Goal: Navigation & Orientation: Find specific page/section

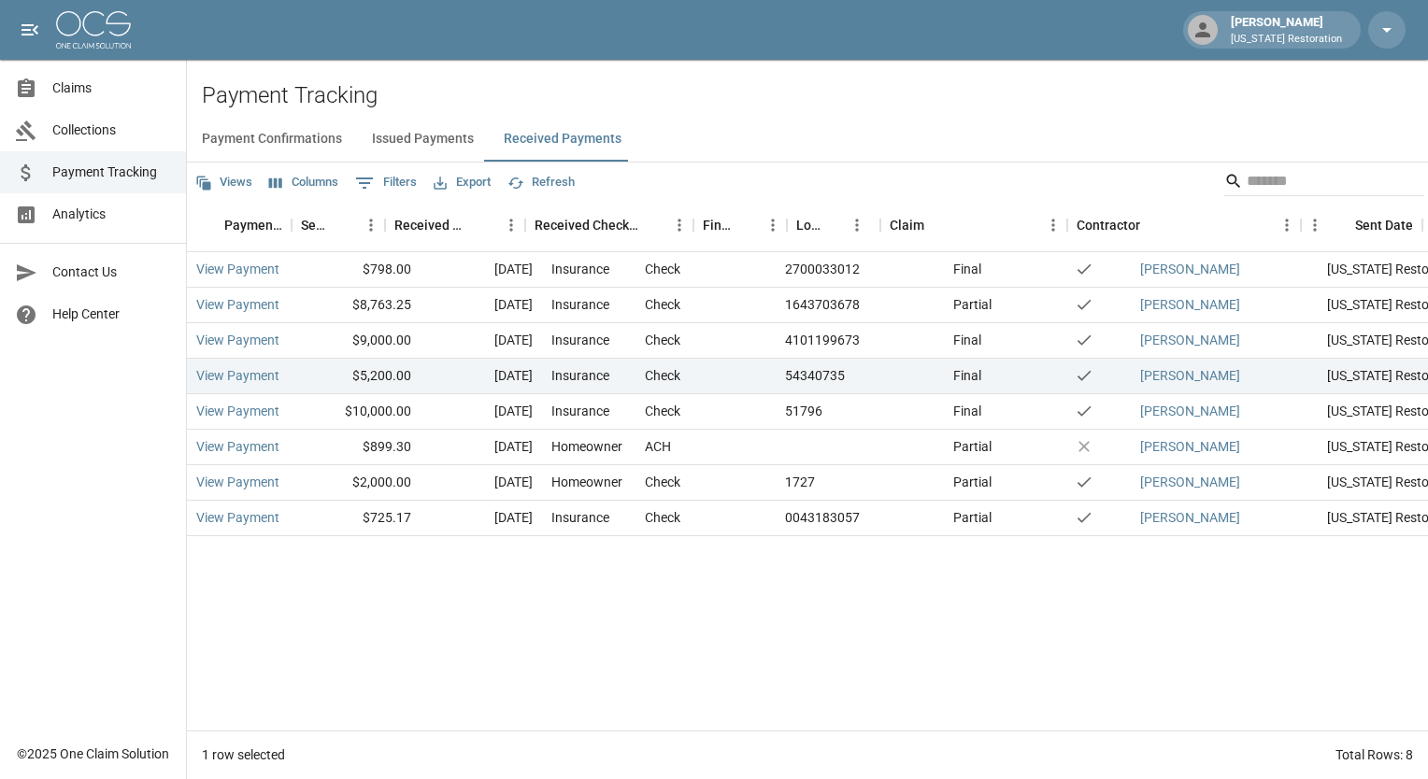
scroll to position [0, 250]
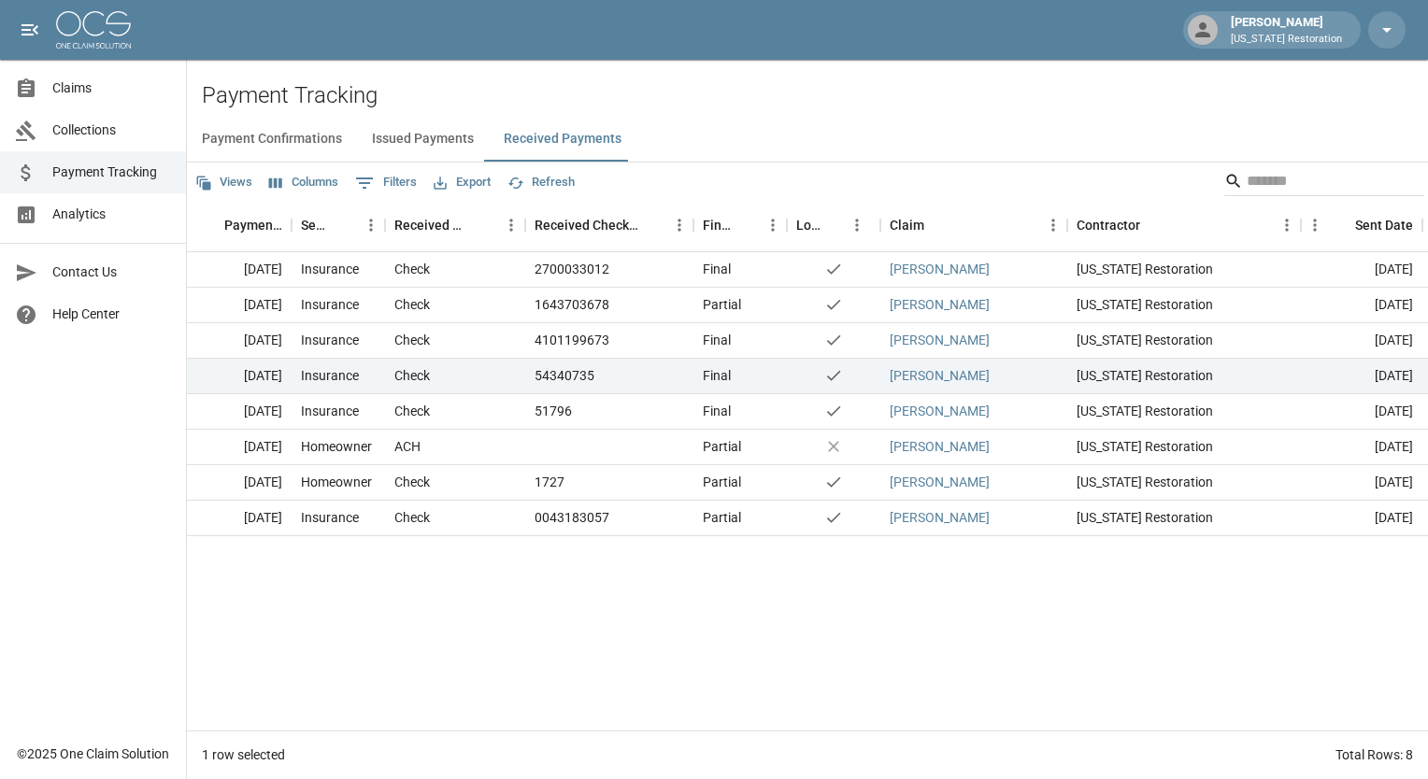
click at [101, 93] on span "Claims" at bounding box center [111, 88] width 119 height 20
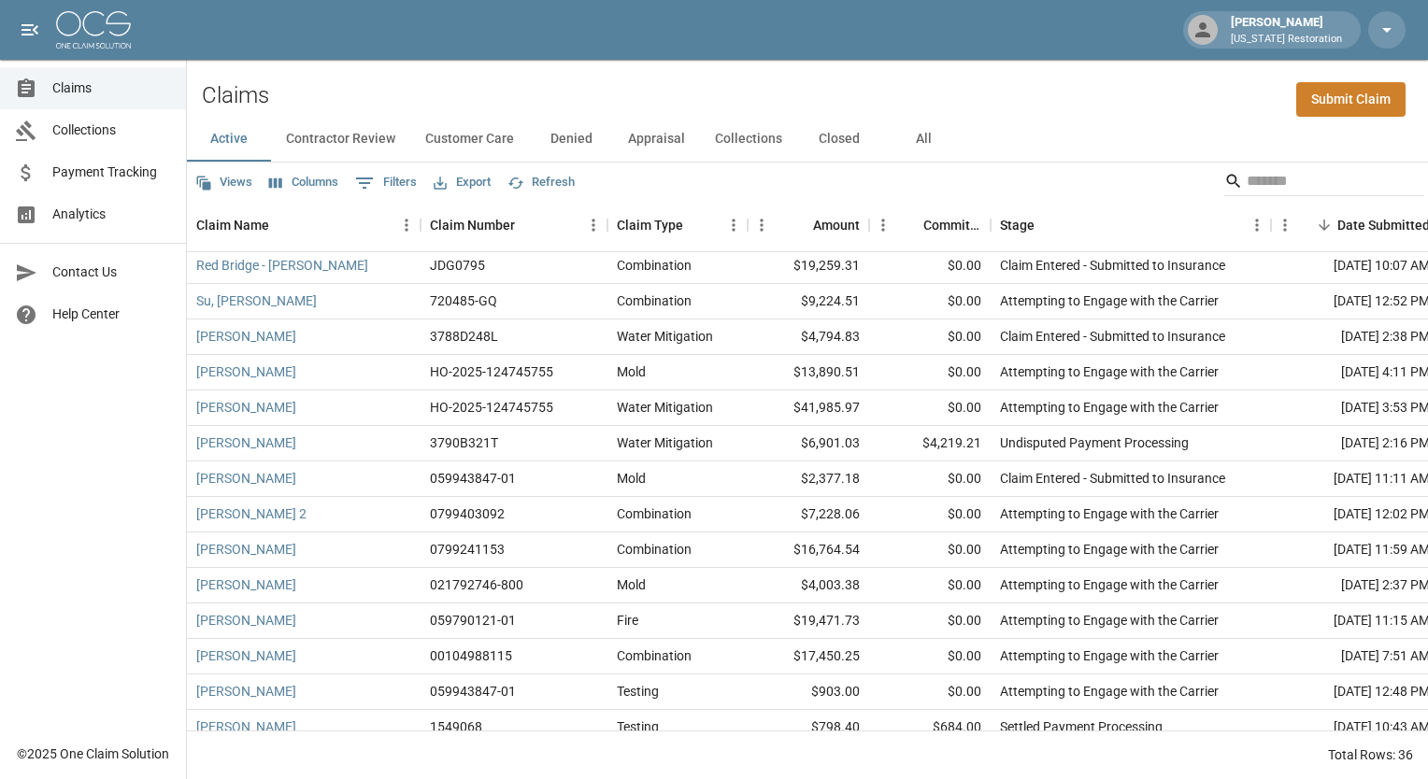
scroll to position [156, 0]
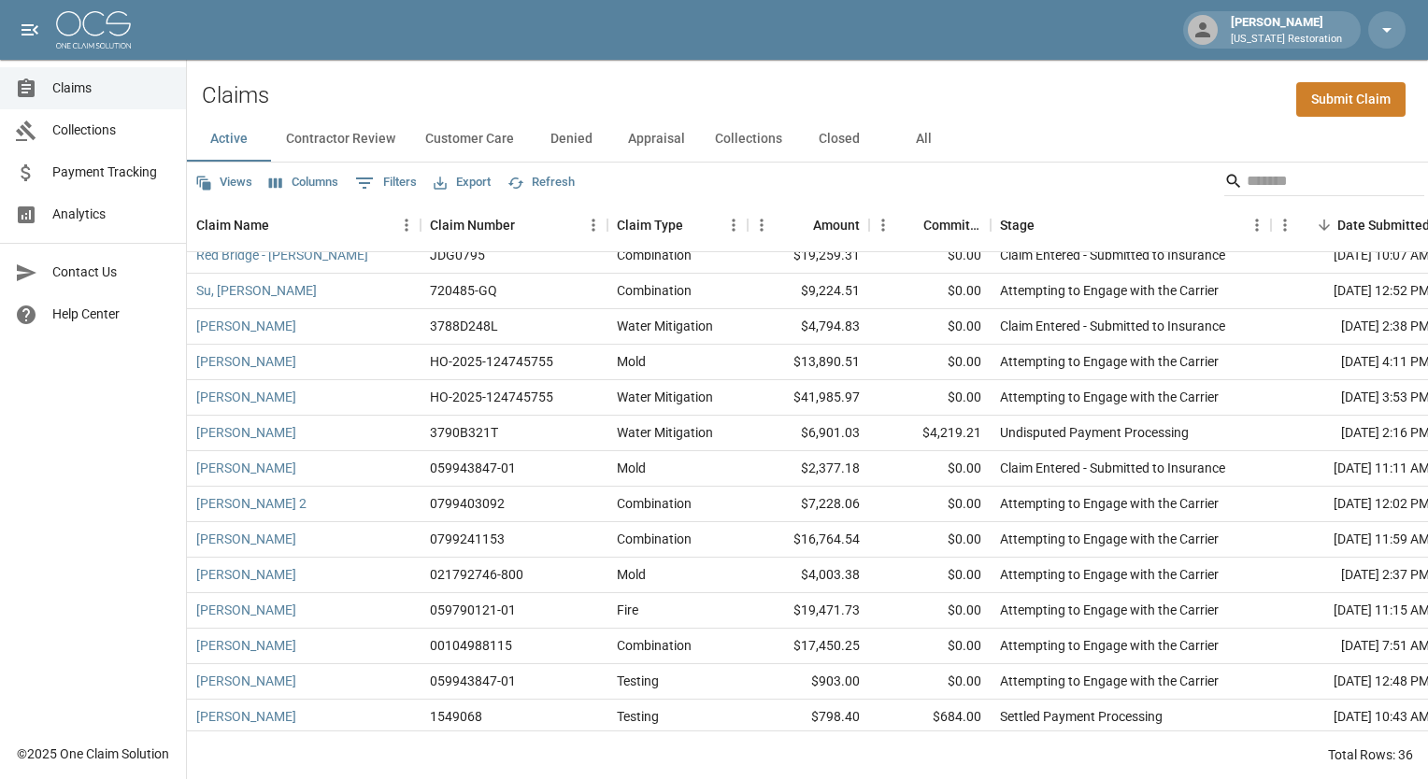
click at [134, 121] on span "Collections" at bounding box center [111, 131] width 119 height 20
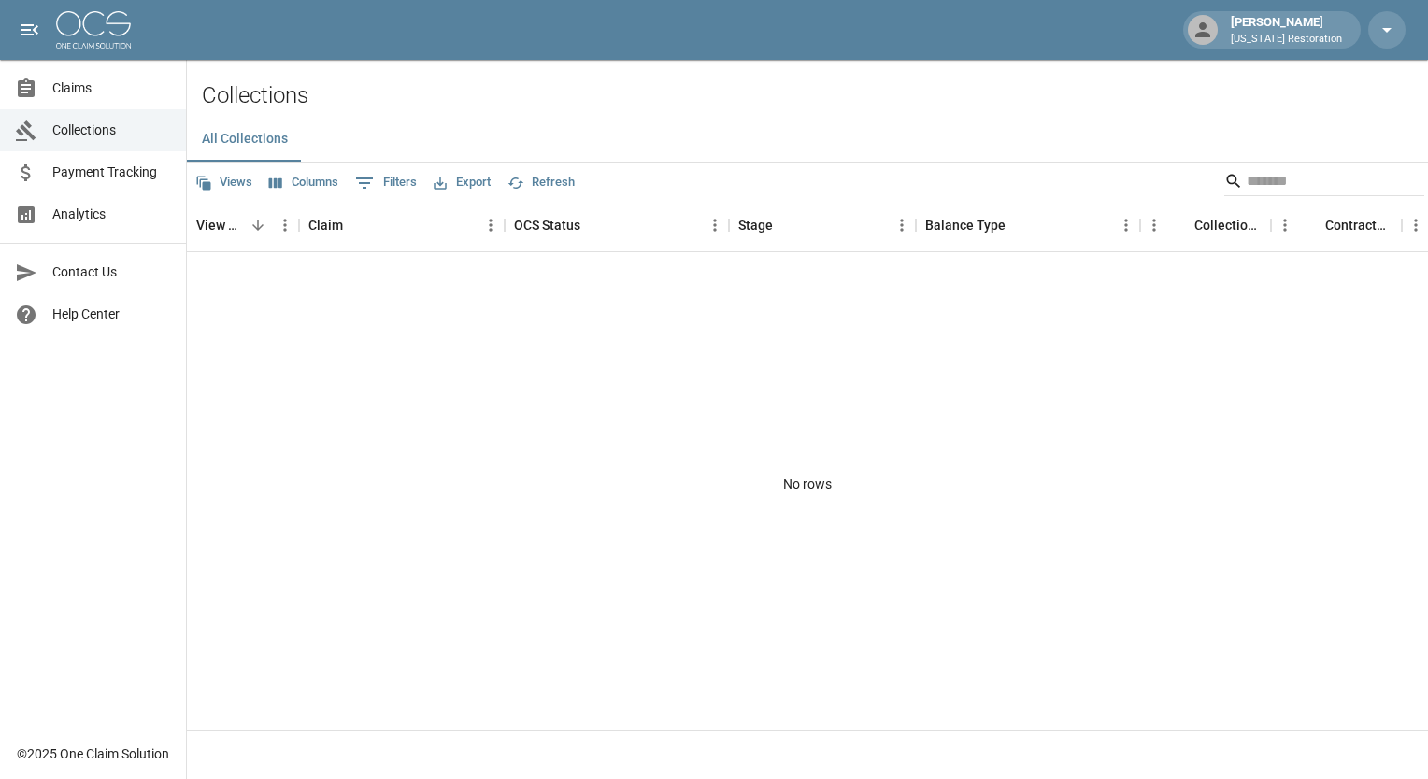
click at [107, 167] on span "Payment Tracking" at bounding box center [111, 173] width 119 height 20
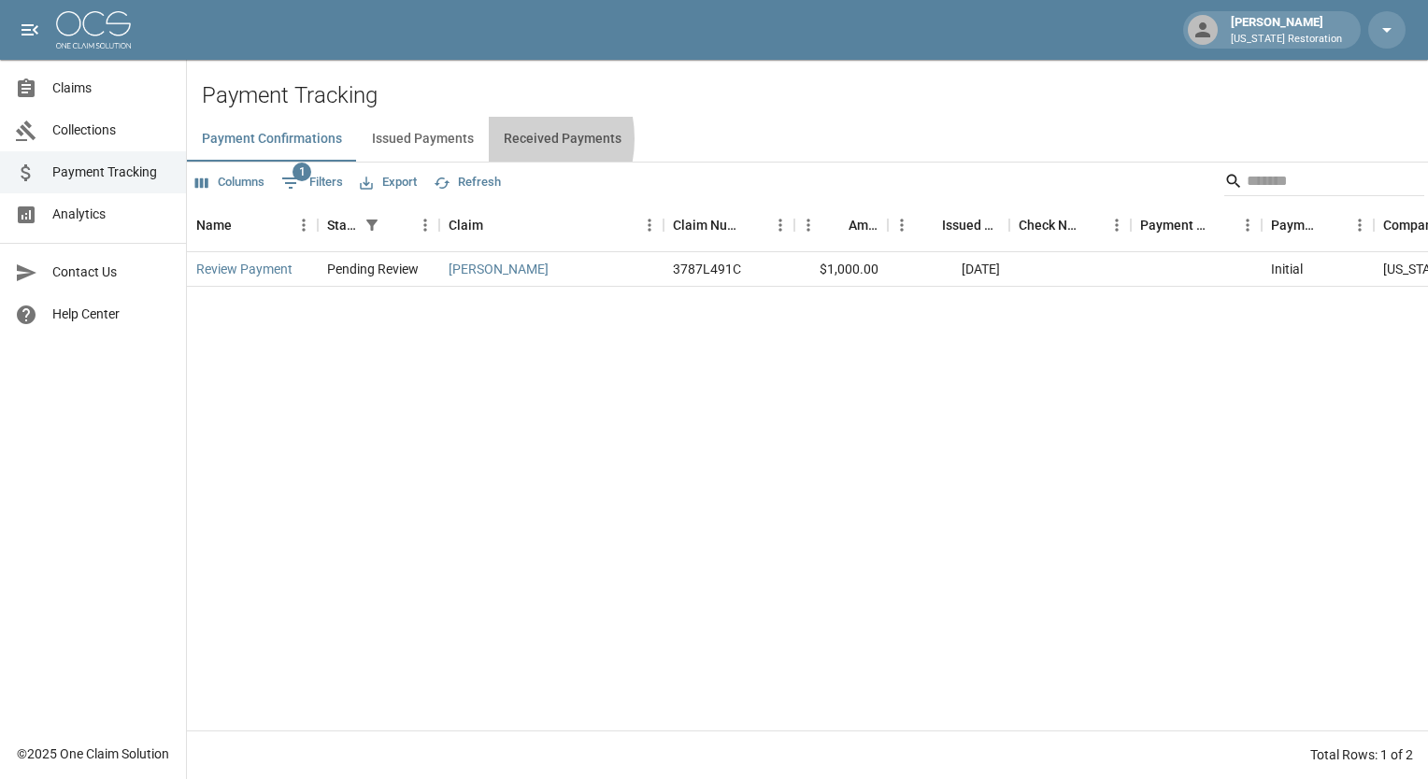
click at [505, 139] on button "Received Payments" at bounding box center [563, 139] width 148 height 45
